Goal: Information Seeking & Learning: Find specific fact

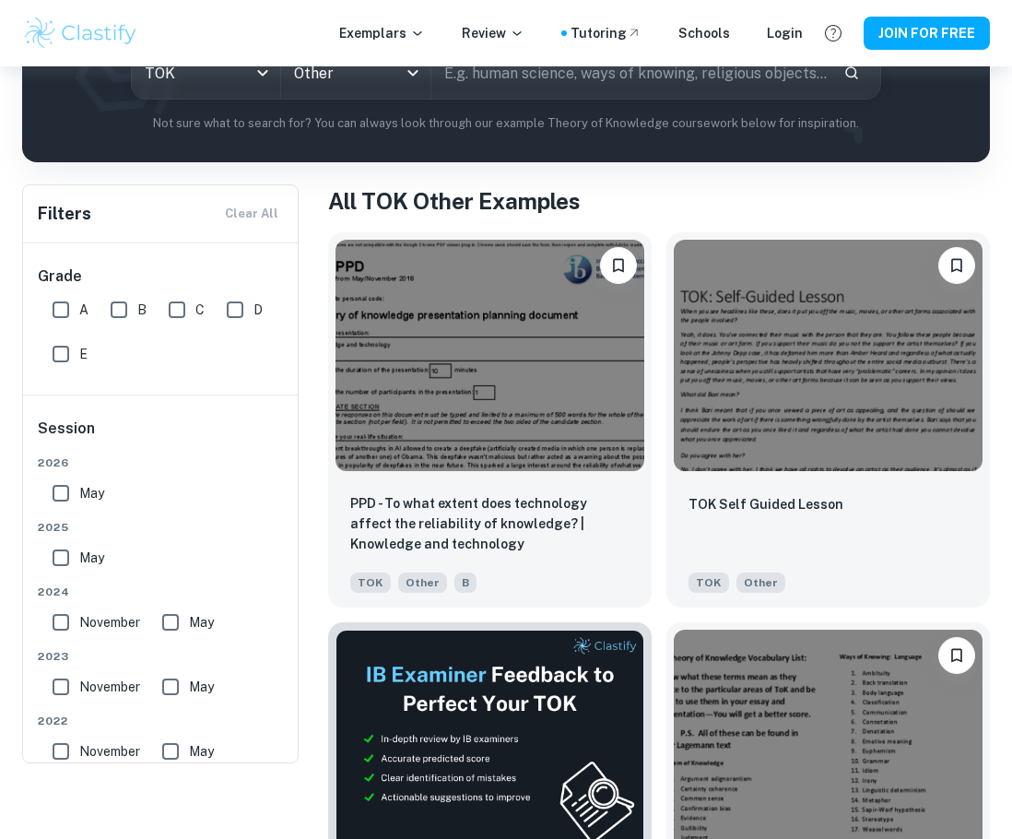
scroll to position [184, 0]
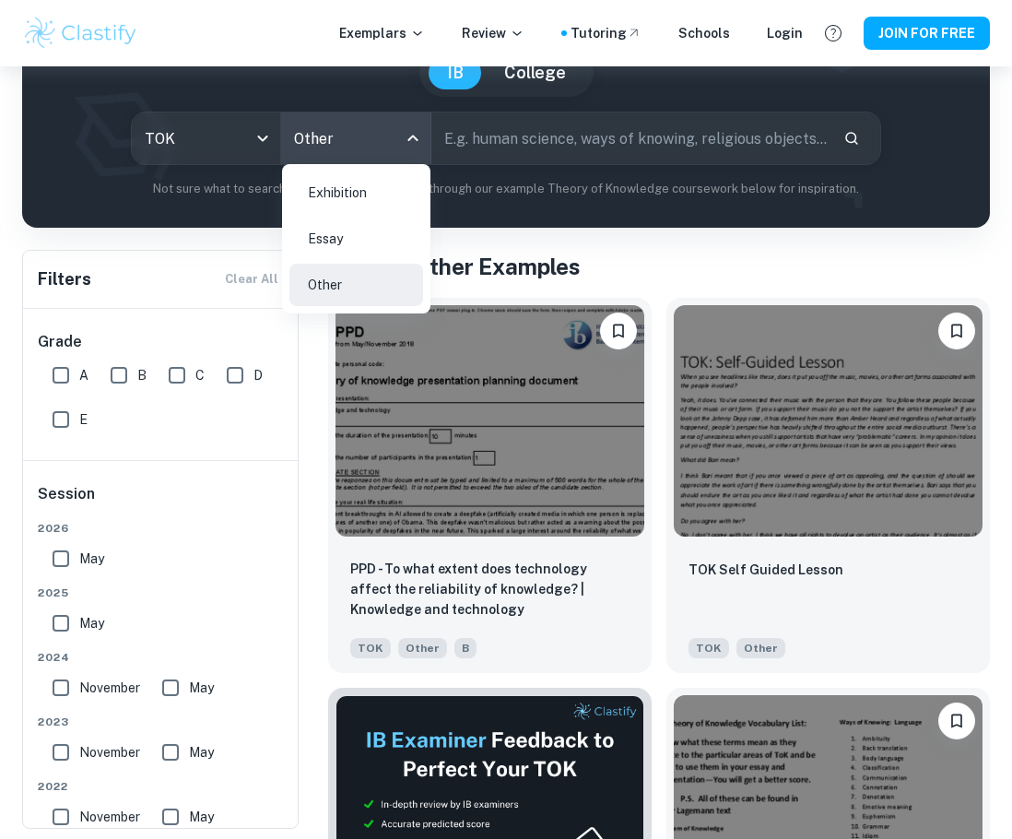
click at [392, 136] on body "We value your privacy We use cookies to enhance your browsing experience, serve…" at bounding box center [506, 301] width 1012 height 839
click at [592, 248] on div at bounding box center [506, 419] width 1012 height 839
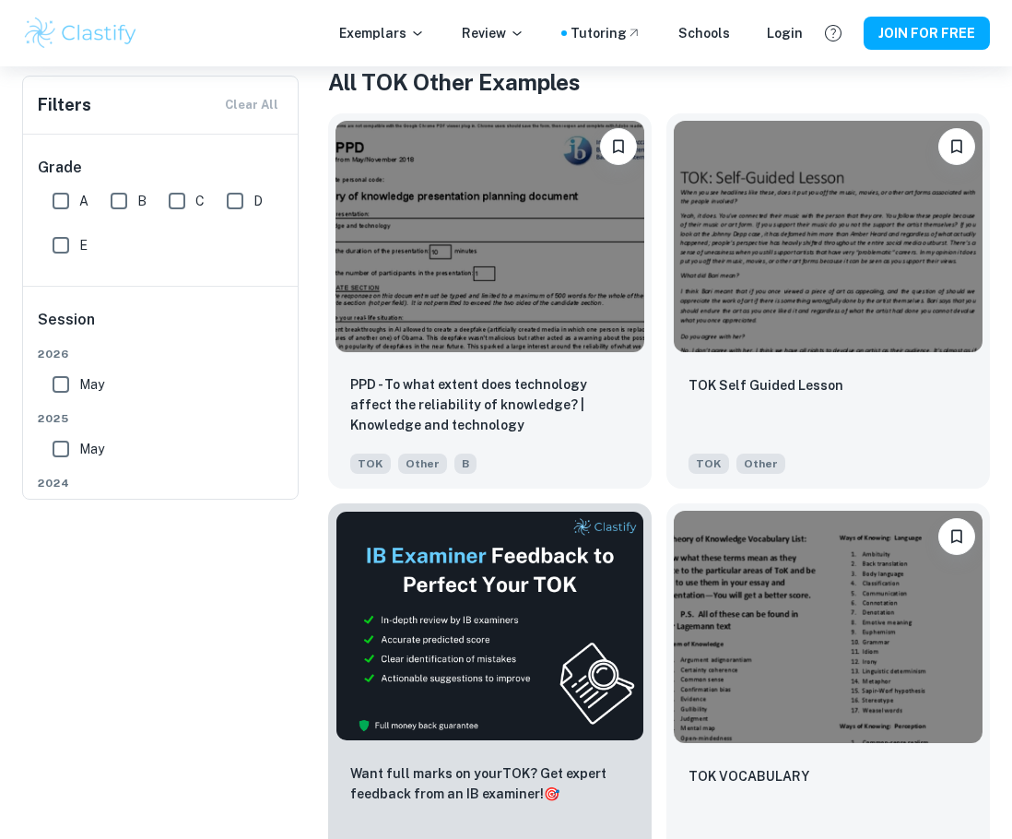
scroll to position [0, 0]
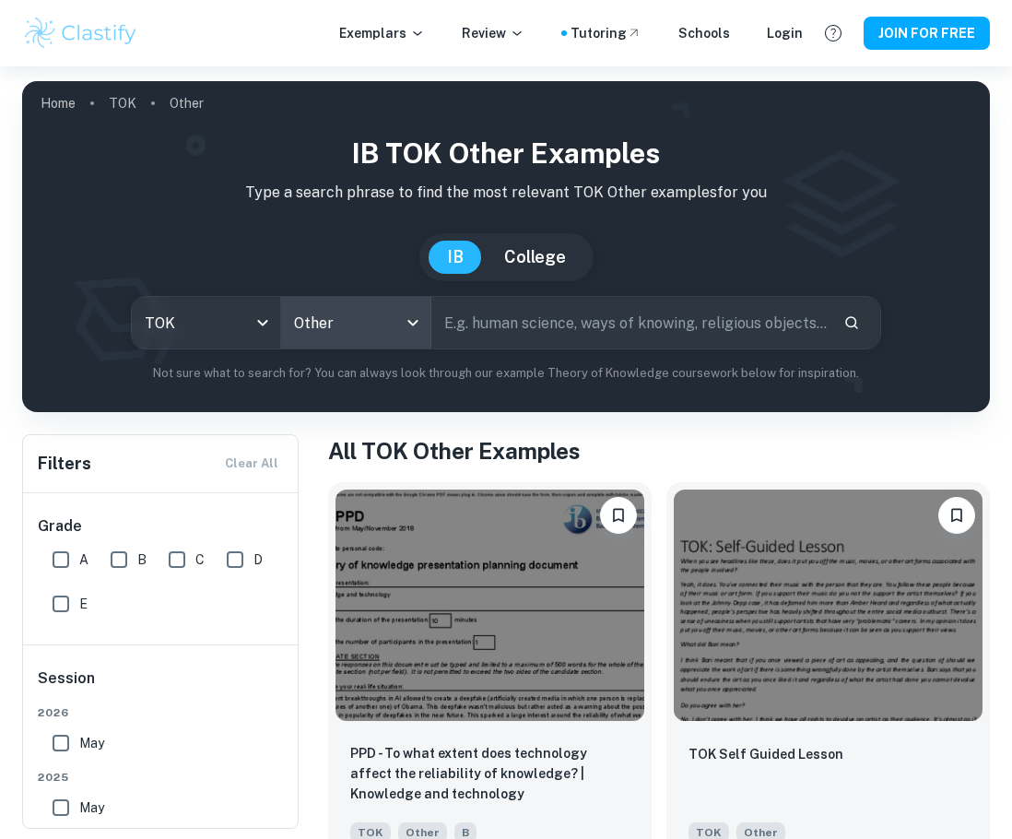
drag, startPoint x: 511, startPoint y: 352, endPoint x: 503, endPoint y: 329, distance: 24.2
click at [505, 346] on div "IB TOK Other examples Type a search phrase to find the most relevant TOK Other …" at bounding box center [506, 258] width 939 height 250
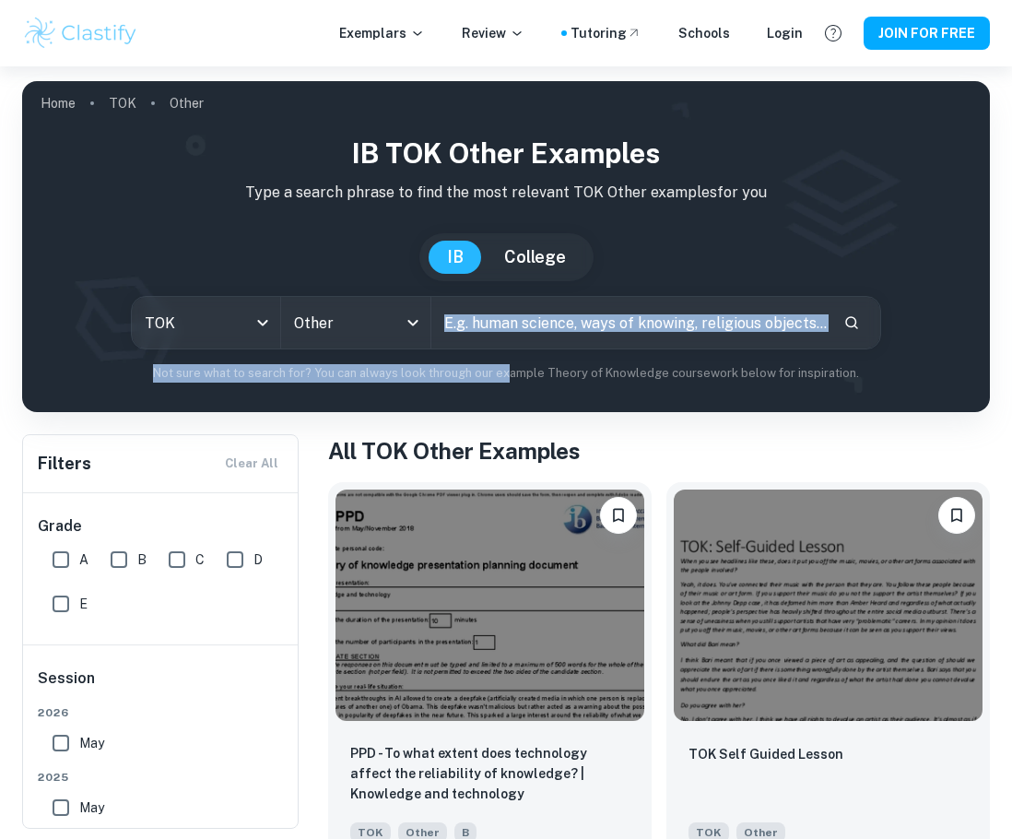
click at [510, 330] on input "text" at bounding box center [630, 323] width 397 height 52
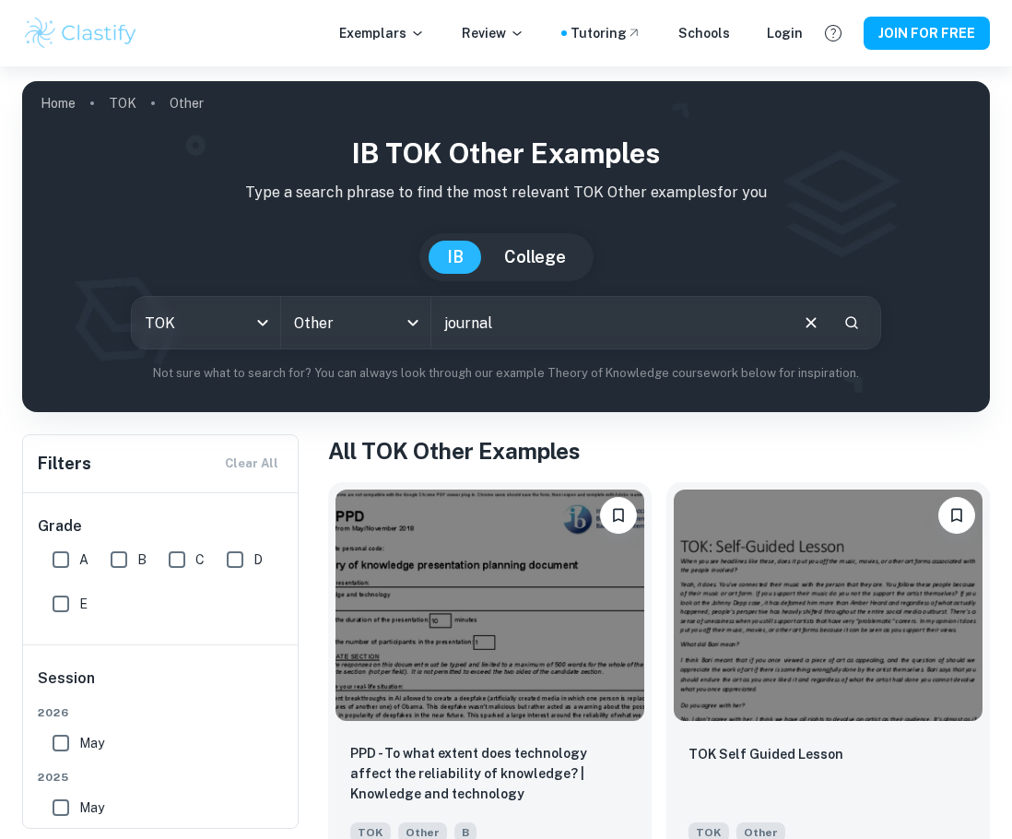
type input "journal"
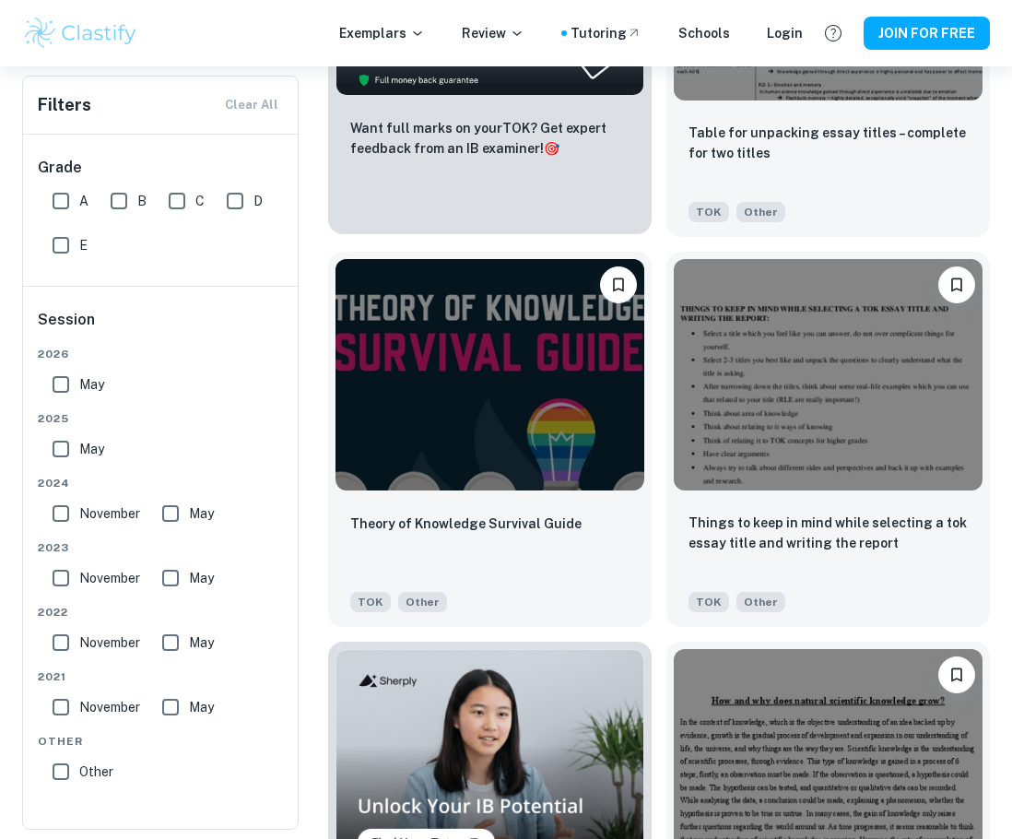
scroll to position [1014, 0]
